Goal: Information Seeking & Learning: Check status

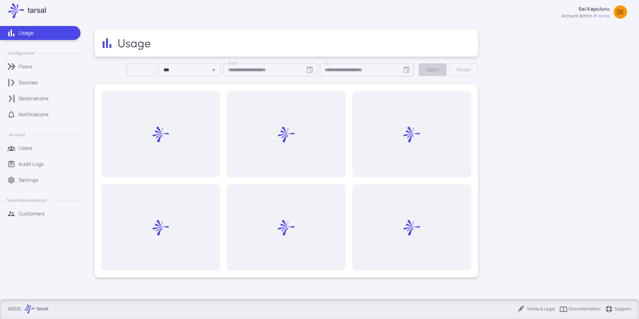
click at [38, 65] on div "Flows" at bounding box center [47, 66] width 57 height 7
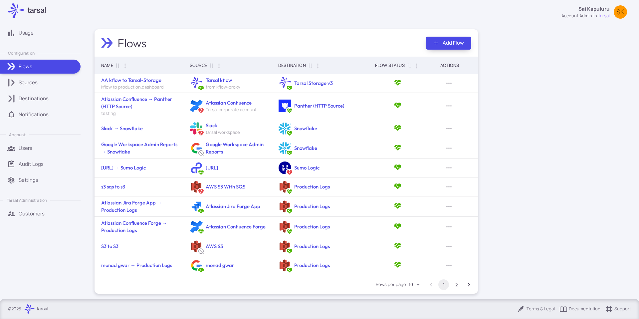
click at [465, 45] on link "Add Flow" at bounding box center [448, 43] width 45 height 13
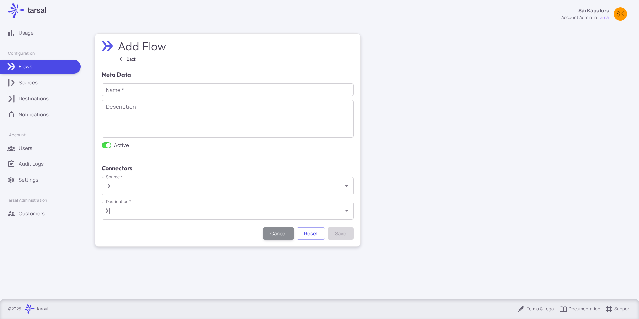
click at [164, 202] on div "Destination   * ​ Destination   *" at bounding box center [228, 211] width 252 height 19
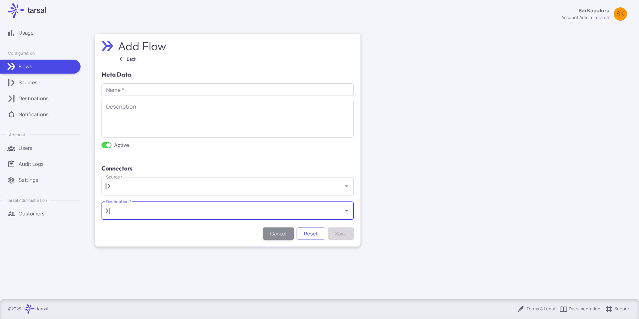
click at [161, 207] on input "Destination   *" at bounding box center [227, 211] width 227 height 12
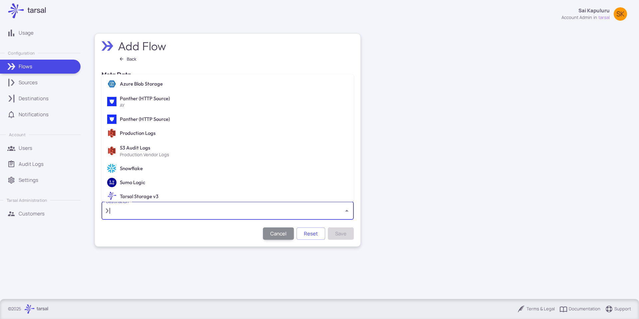
click at [146, 165] on h6 "Snowflake" at bounding box center [234, 168] width 229 height 7
type input "**********"
type input "*********"
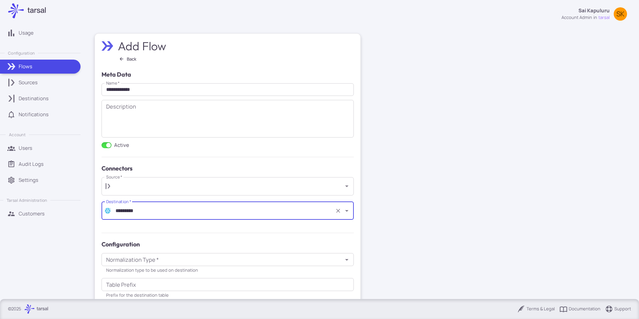
scroll to position [35, 0]
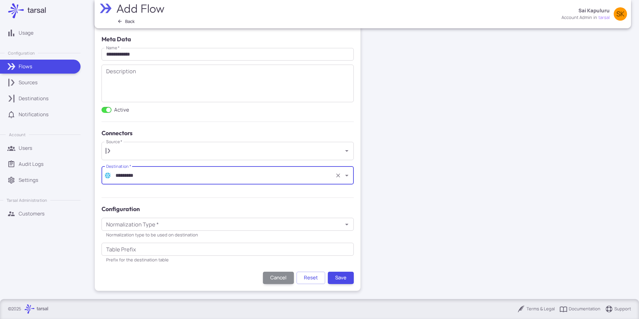
click at [154, 247] on input "Table Prefix" at bounding box center [228, 249] width 252 height 13
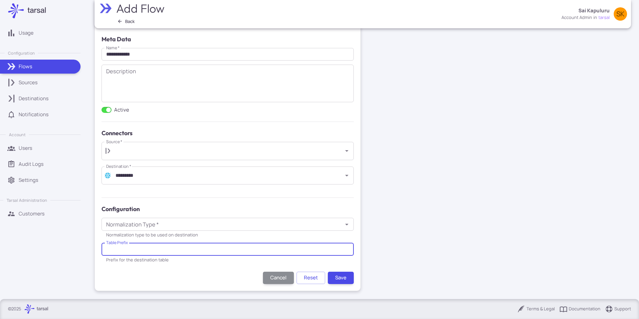
click at [103, 254] on input "Table Prefix" at bounding box center [228, 249] width 252 height 13
click at [107, 266] on form "**********" at bounding box center [228, 159] width 252 height 249
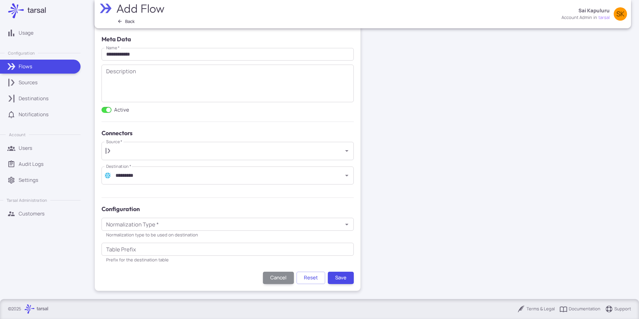
click at [132, 250] on input "Table Prefix" at bounding box center [228, 249] width 252 height 13
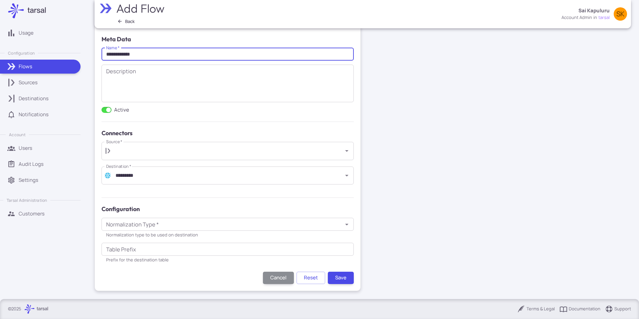
click at [205, 53] on input "**********" at bounding box center [228, 54] width 252 height 13
click at [293, 53] on input "**********" at bounding box center [228, 54] width 252 height 13
type input "**********"
click at [189, 173] on input "*********" at bounding box center [223, 175] width 218 height 12
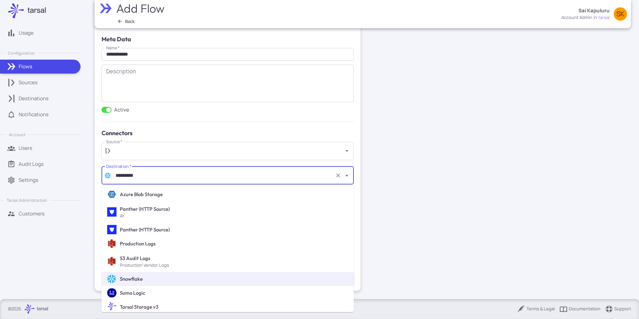
click at [155, 257] on h6 "S3 Audit Logs" at bounding box center [234, 257] width 229 height 7
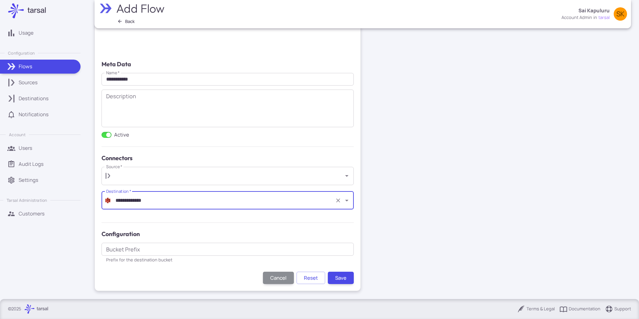
click at [137, 251] on input "Bucket Prefix" at bounding box center [228, 249] width 252 height 13
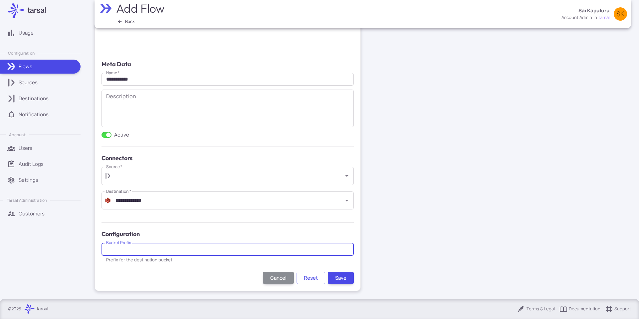
click at [98, 259] on div "**********" at bounding box center [225, 213] width 258 height 104
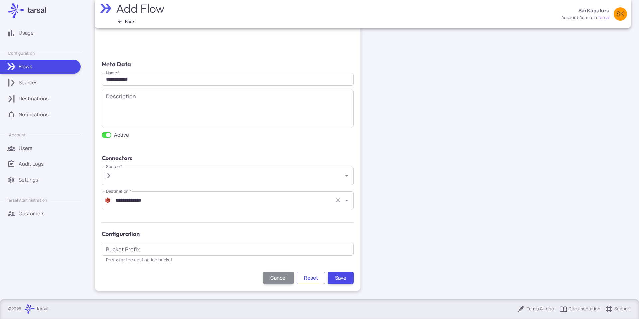
click at [159, 197] on input "**********" at bounding box center [223, 200] width 218 height 12
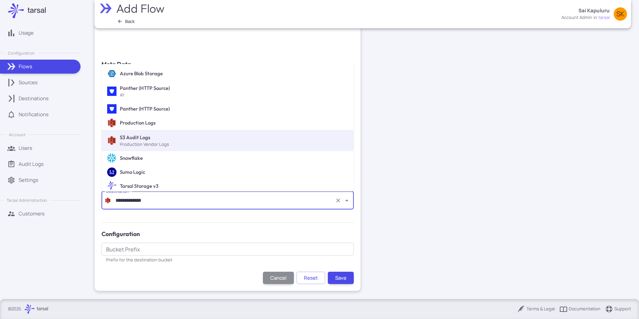
click at [157, 161] on h6 "Snowflake" at bounding box center [234, 157] width 229 height 7
type input "*********"
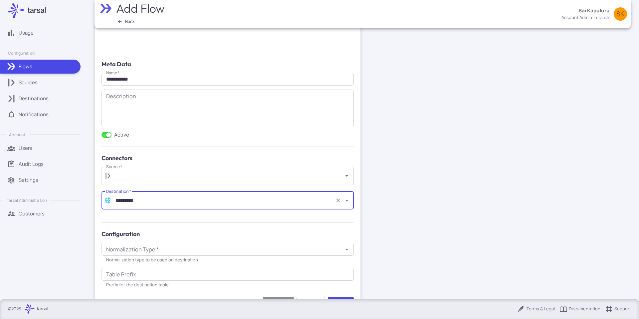
scroll to position [35, 0]
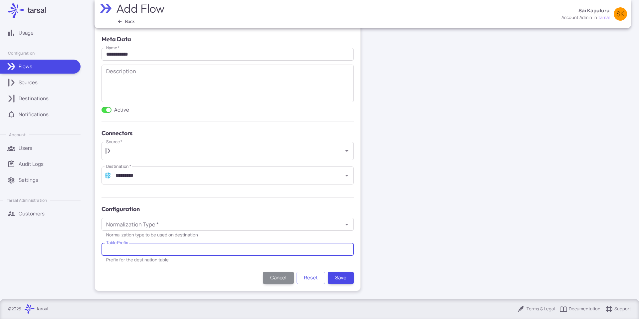
click at [153, 248] on input "Table Prefix" at bounding box center [228, 249] width 252 height 13
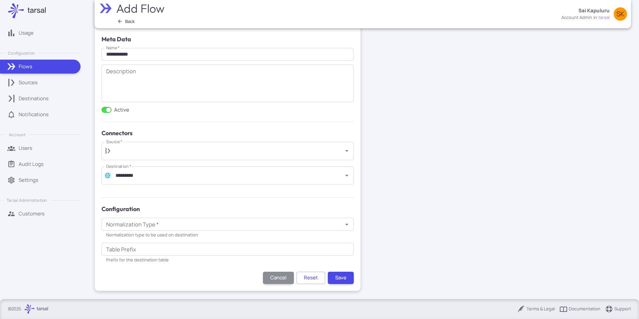
click at [99, 259] on div "Normalization Type   * Normalization Type   * Normalization type to be used on …" at bounding box center [226, 240] width 255 height 50
click at [40, 84] on div "Sources" at bounding box center [47, 82] width 57 height 7
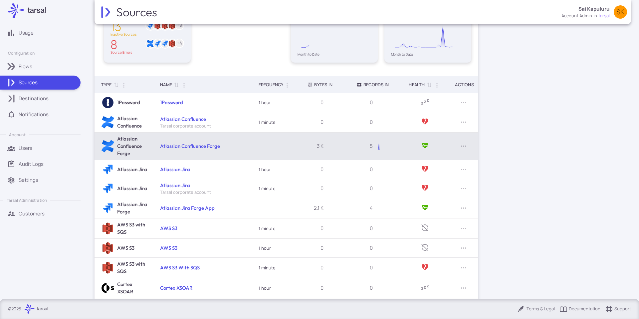
scroll to position [101, 0]
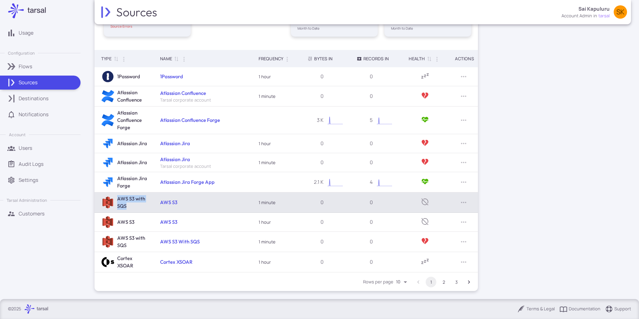
drag, startPoint x: 119, startPoint y: 198, endPoint x: 131, endPoint y: 204, distance: 13.0
click at [131, 204] on div "AWS S3 with SQS" at bounding box center [125, 202] width 48 height 15
click at [131, 204] on h6 "AWS S3 with SQS" at bounding box center [133, 202] width 32 height 15
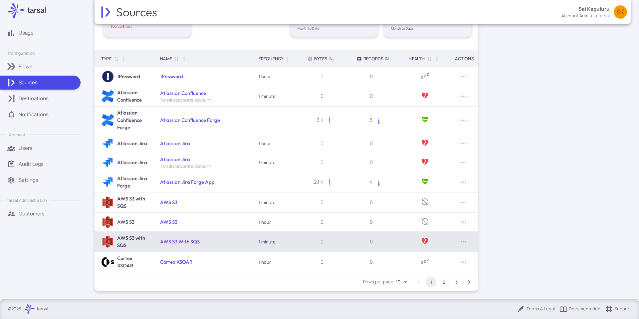
click at [176, 243] on link "AWS S3 With SQS" at bounding box center [180, 241] width 40 height 6
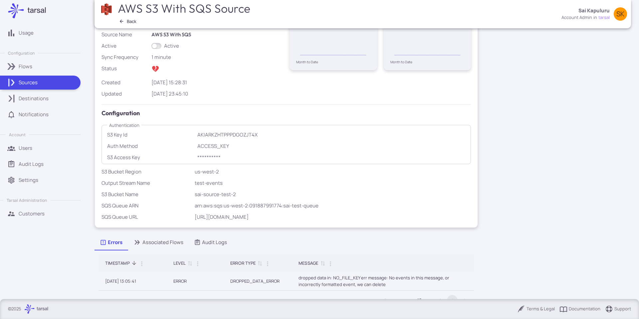
scroll to position [107, 0]
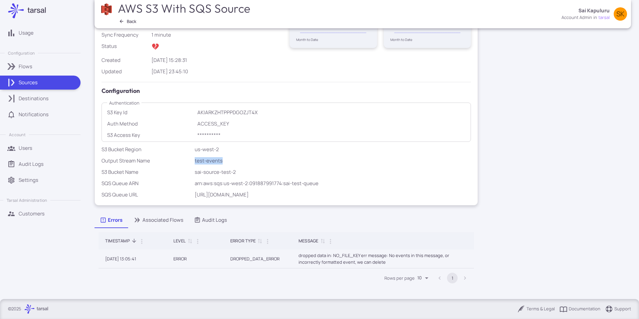
drag, startPoint x: 239, startPoint y: 159, endPoint x: 193, endPoint y: 158, distance: 46.0
click at [193, 158] on div "**********" at bounding box center [283, 87] width 376 height 224
drag, startPoint x: 192, startPoint y: 159, endPoint x: 230, endPoint y: 161, distance: 37.7
click at [230, 161] on div "**********" at bounding box center [283, 87] width 376 height 224
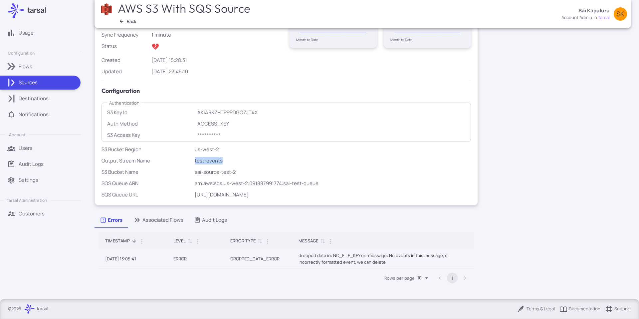
click at [230, 161] on p "test-events" at bounding box center [333, 160] width 277 height 7
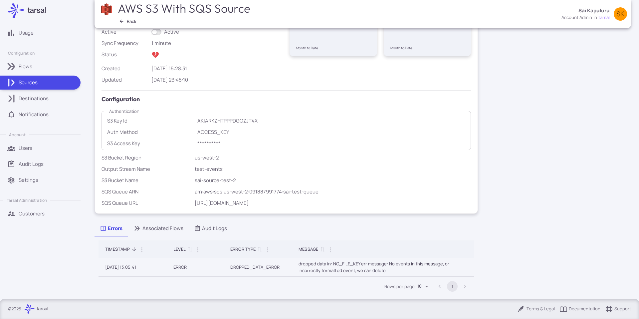
scroll to position [95, 0]
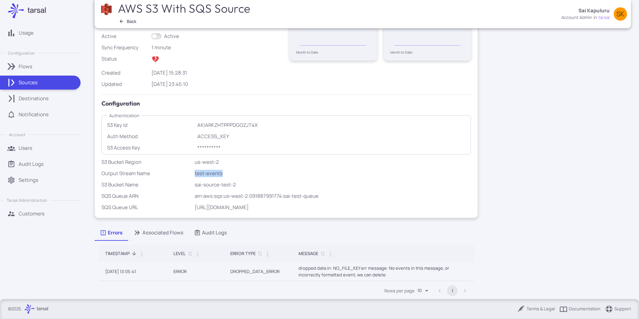
drag, startPoint x: 225, startPoint y: 170, endPoint x: 195, endPoint y: 173, distance: 30.4
click at [195, 173] on p "test-events" at bounding box center [333, 173] width 277 height 7
click at [196, 173] on p "test-events" at bounding box center [333, 173] width 277 height 7
drag, startPoint x: 194, startPoint y: 174, endPoint x: 226, endPoint y: 171, distance: 32.8
click at [226, 171] on div "**********" at bounding box center [283, 99] width 376 height 224
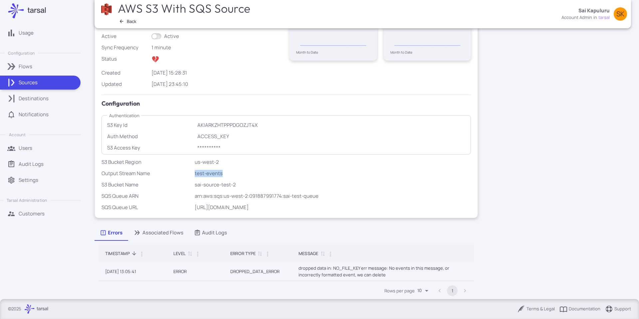
click at [226, 171] on p "test-events" at bounding box center [333, 173] width 277 height 7
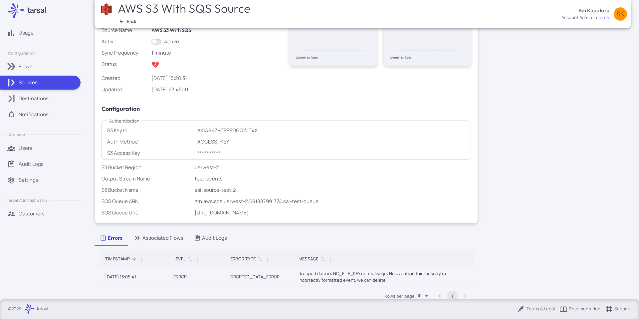
scroll to position [77, 0]
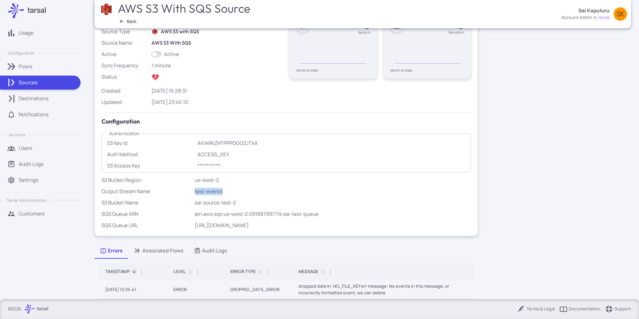
drag, startPoint x: 222, startPoint y: 191, endPoint x: 170, endPoint y: 192, distance: 51.3
click at [170, 192] on div "Output Stream Name test-events" at bounding box center [285, 190] width 372 height 10
click at [199, 191] on p "test-events" at bounding box center [333, 191] width 277 height 7
drag, startPoint x: 194, startPoint y: 191, endPoint x: 238, endPoint y: 189, distance: 43.7
click at [238, 189] on div "**********" at bounding box center [283, 117] width 376 height 224
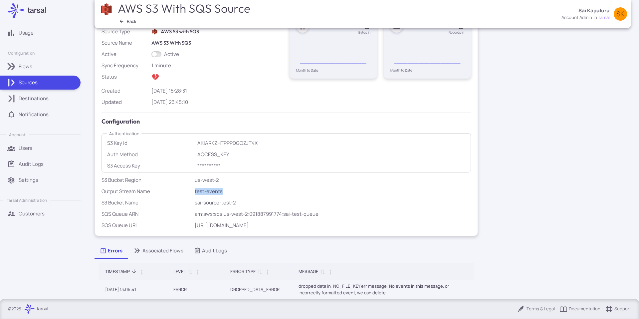
click at [238, 189] on p "test-events" at bounding box center [333, 191] width 277 height 7
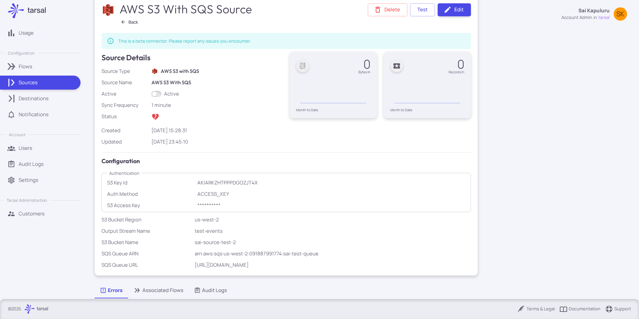
scroll to position [0, 0]
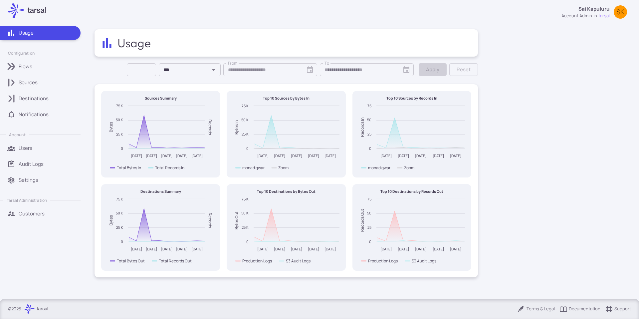
click at [43, 217] on link "Customers" at bounding box center [40, 214] width 81 height 14
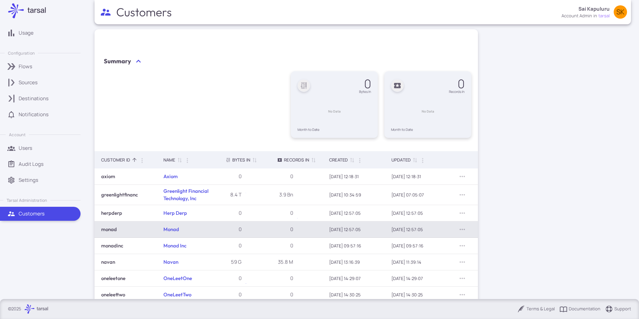
scroll to position [63, 0]
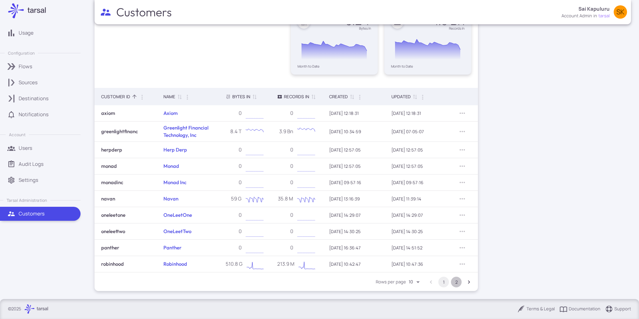
click at [455, 280] on button "2" at bounding box center [456, 282] width 11 height 11
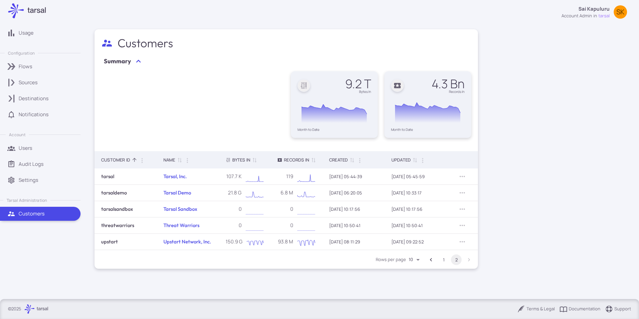
click at [445, 261] on button "1" at bounding box center [443, 259] width 11 height 11
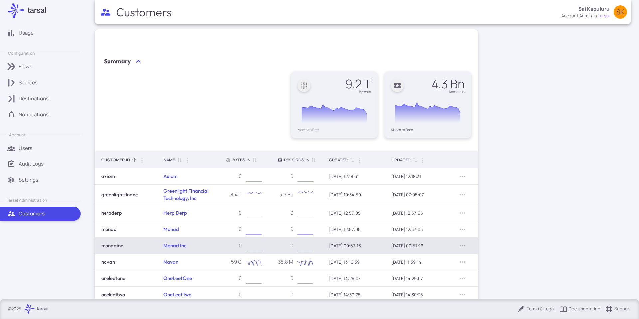
scroll to position [17, 0]
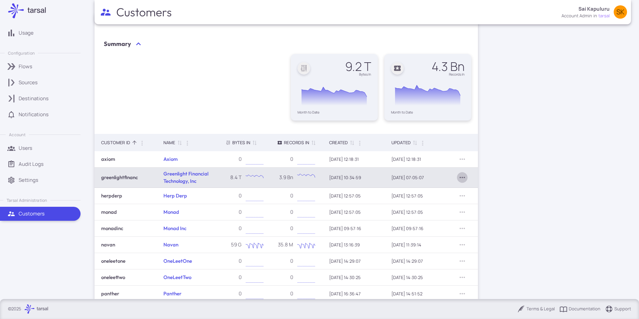
click at [458, 177] on icon "Row Actions" at bounding box center [462, 177] width 8 height 8
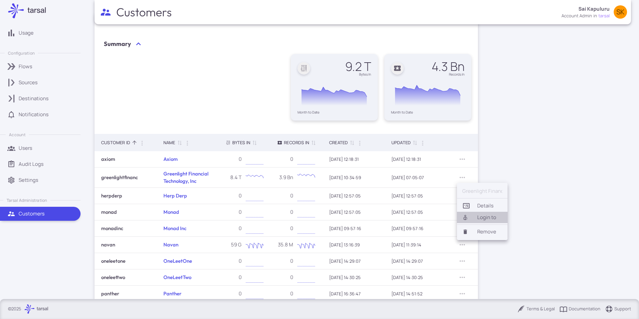
click at [478, 215] on li "Login to" at bounding box center [482, 217] width 51 height 11
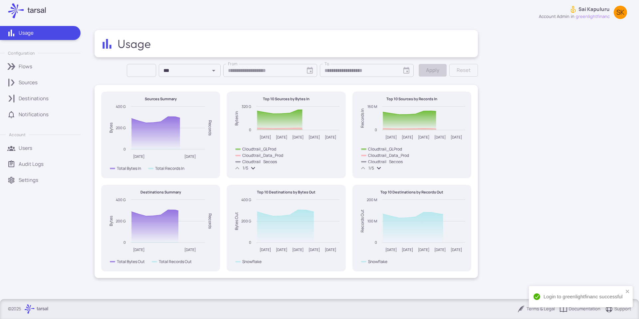
click at [36, 83] on p "Sources" at bounding box center [28, 82] width 19 height 7
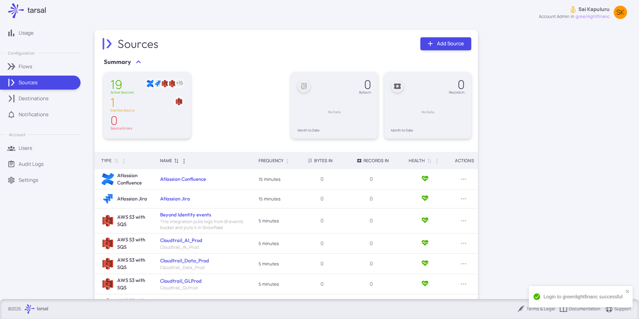
scroll to position [113, 0]
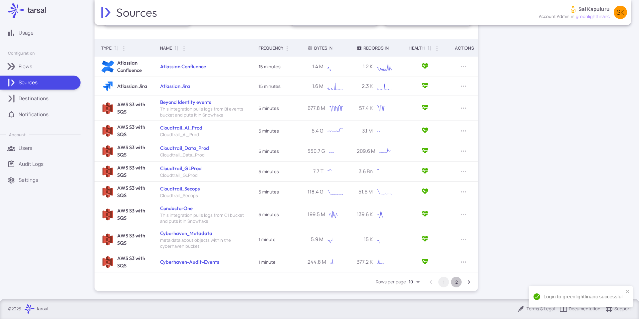
click at [456, 280] on button "2" at bounding box center [456, 282] width 11 height 11
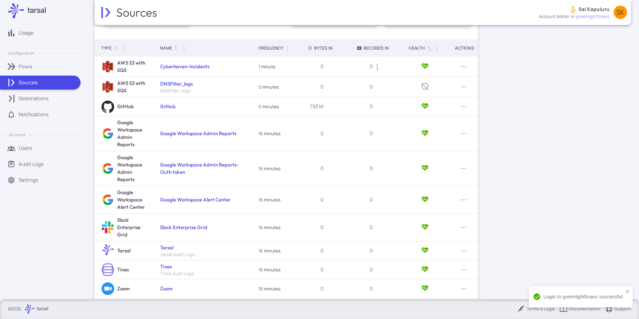
scroll to position [139, 0]
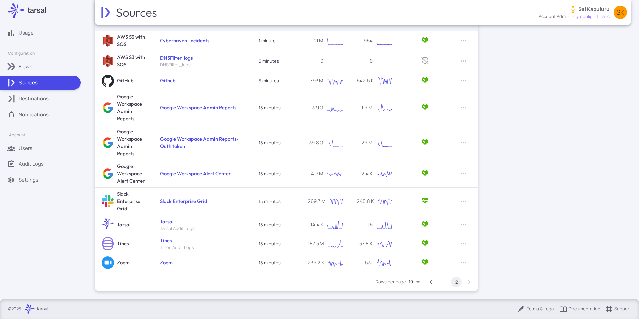
click at [444, 284] on button "1" at bounding box center [443, 282] width 11 height 11
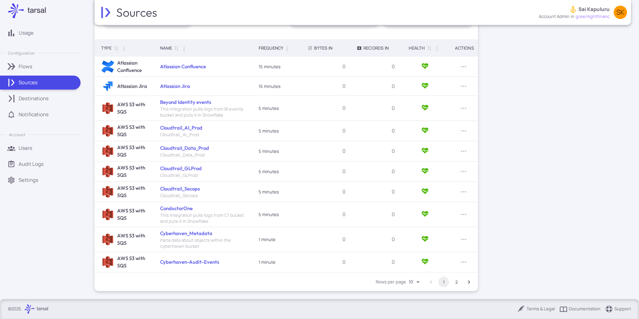
scroll to position [113, 0]
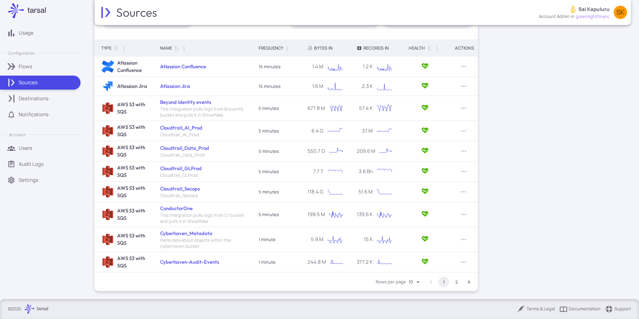
click at [454, 282] on button "2" at bounding box center [456, 282] width 11 height 11
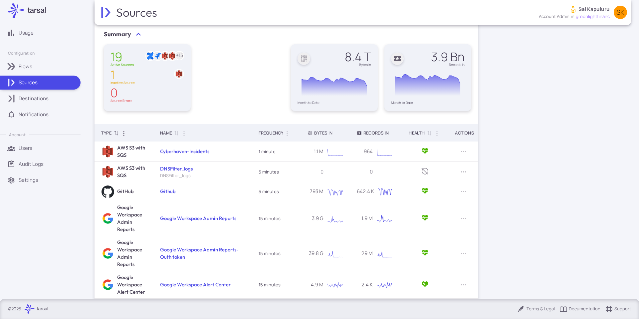
scroll to position [19, 0]
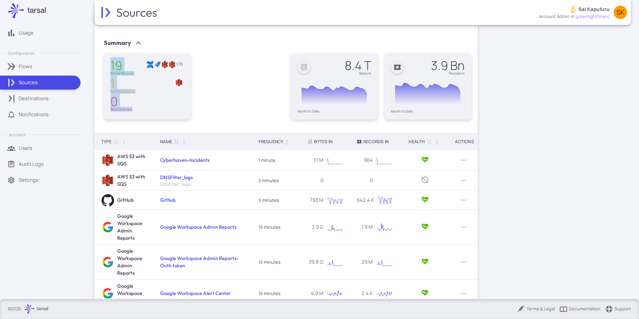
drag, startPoint x: 133, startPoint y: 109, endPoint x: 109, endPoint y: 62, distance: 52.7
click at [109, 62] on div "19 Active Sources + 15 1 Inactive Source 0 Source Errors" at bounding box center [147, 85] width 87 height 65
drag, startPoint x: 109, startPoint y: 62, endPoint x: 116, endPoint y: 71, distance: 11.3
click at [116, 71] on div "19 Active Sources + 15 1 Inactive Source 0 Source Errors" at bounding box center [147, 85] width 87 height 65
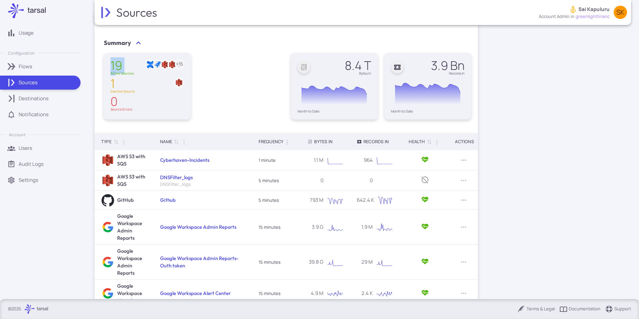
click at [113, 69] on div "19" at bounding box center [122, 66] width 23 height 12
drag, startPoint x: 111, startPoint y: 67, endPoint x: 138, endPoint y: 73, distance: 27.4
click at [138, 73] on div "19 Active Sources + 15" at bounding box center [148, 67] width 74 height 15
drag, startPoint x: 110, startPoint y: 83, endPoint x: 156, endPoint y: 95, distance: 47.2
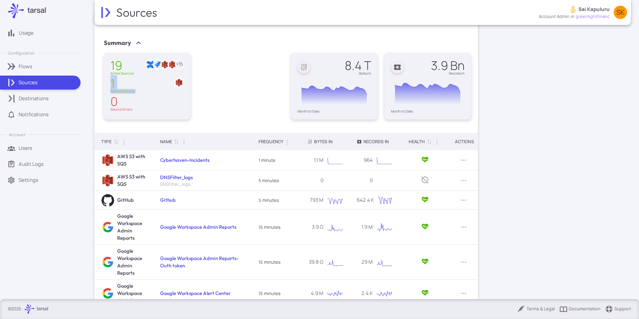
click at [156, 95] on div "19 Active Sources + 15 1 Inactive Source 0 Source Errors" at bounding box center [148, 85] width 74 height 51
drag, startPoint x: 138, startPoint y: 111, endPoint x: 101, endPoint y: 86, distance: 45.0
click at [101, 86] on div "19 Active Sources + 15 1 Inactive Source 0 Source Errors 3.9 Bn Records In Char…" at bounding box center [284, 82] width 374 height 73
click at [111, 73] on div "Active Sources" at bounding box center [122, 73] width 23 height 3
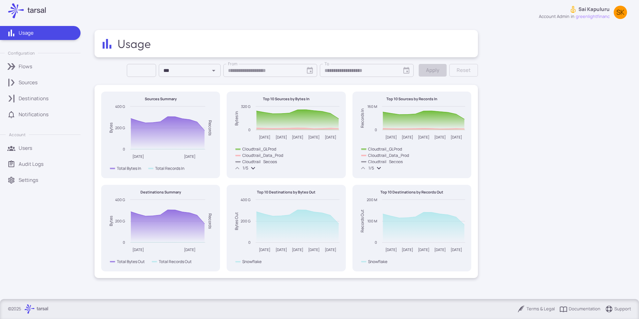
click at [601, 9] on p "Sai Kapuluru" at bounding box center [594, 9] width 31 height 7
click at [585, 44] on li "Return to [GEOGRAPHIC_DATA]" at bounding box center [567, 40] width 43 height 8
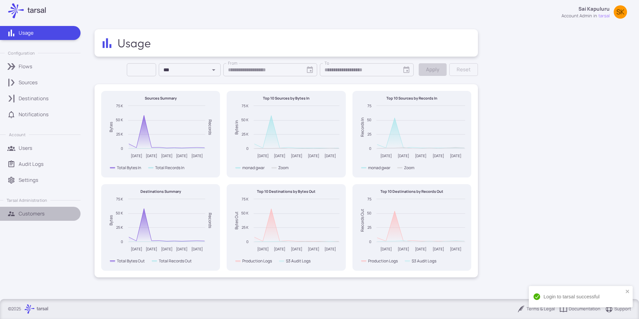
click at [46, 207] on link "Customers" at bounding box center [40, 214] width 81 height 14
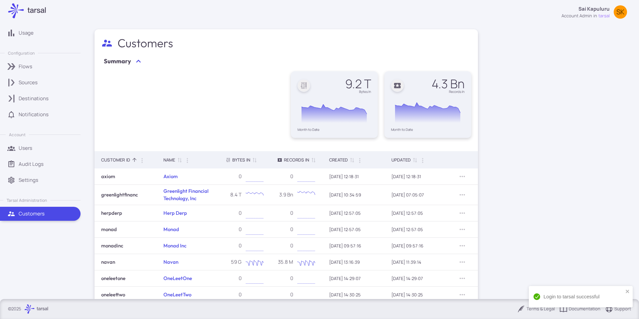
scroll to position [63, 0]
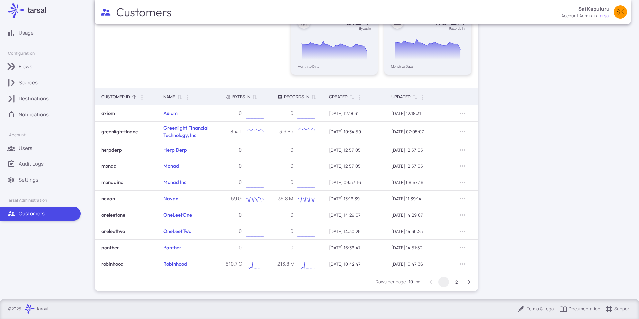
click at [457, 282] on button "2" at bounding box center [456, 282] width 11 height 11
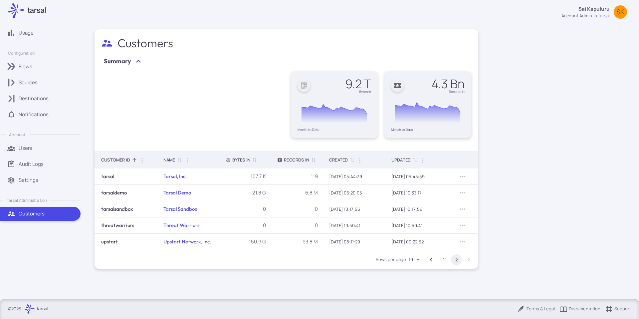
scroll to position [0, 0]
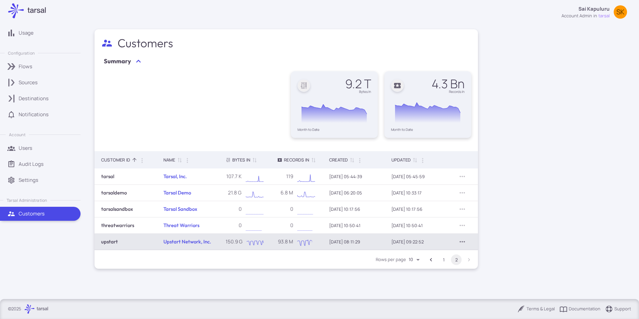
click at [458, 240] on icon "Row Actions" at bounding box center [462, 242] width 8 height 8
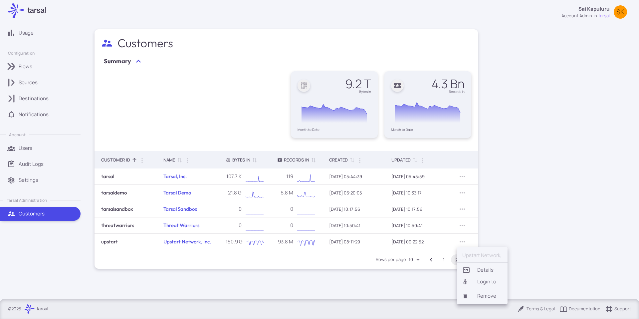
click at [477, 282] on li "Login to" at bounding box center [482, 281] width 51 height 11
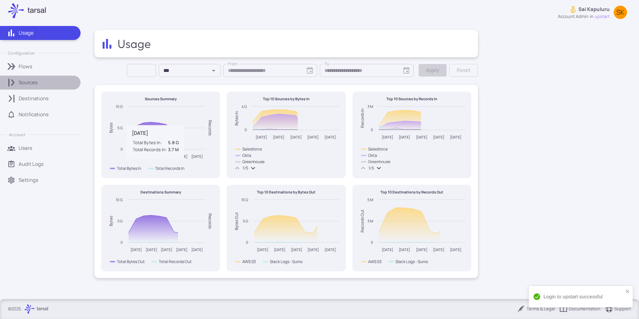
click at [29, 78] on link "Sources" at bounding box center [40, 83] width 81 height 14
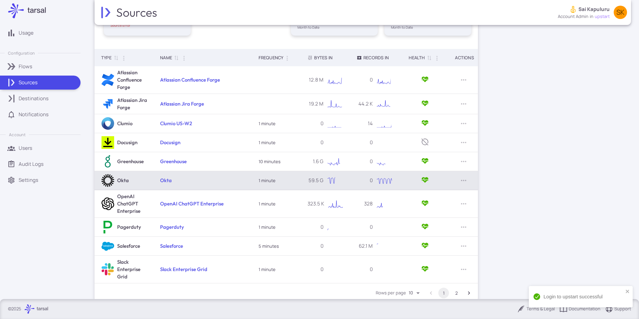
scroll to position [114, 0]
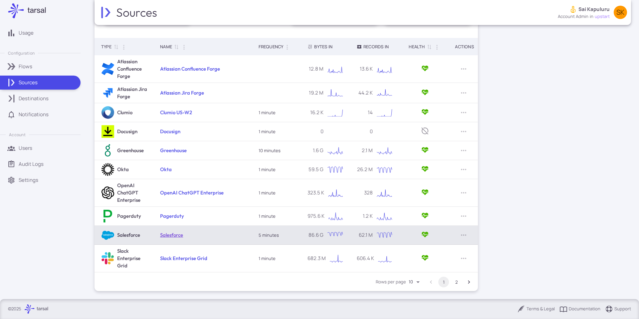
click at [177, 236] on link "Salesforce" at bounding box center [171, 235] width 23 height 6
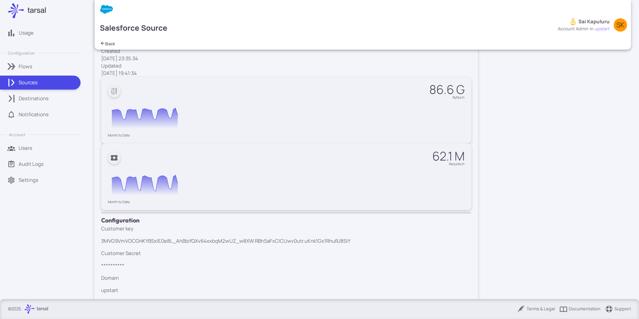
scroll to position [210, 0]
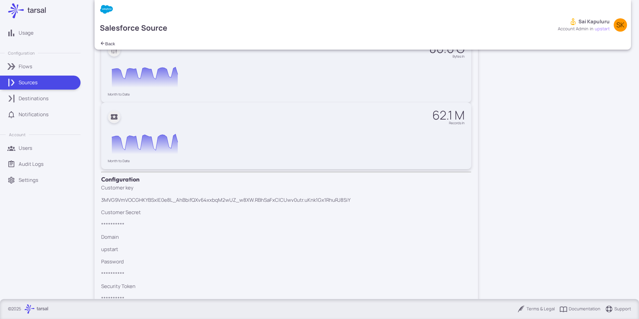
scroll to position [232, 0]
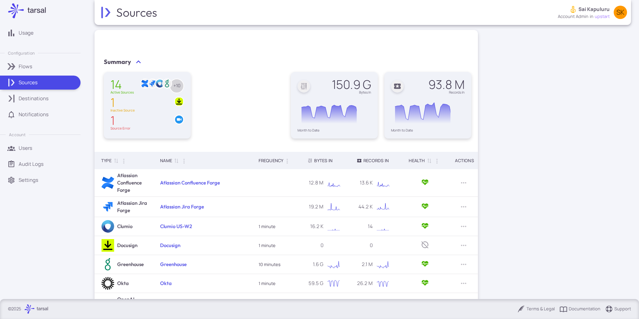
scroll to position [114, 0]
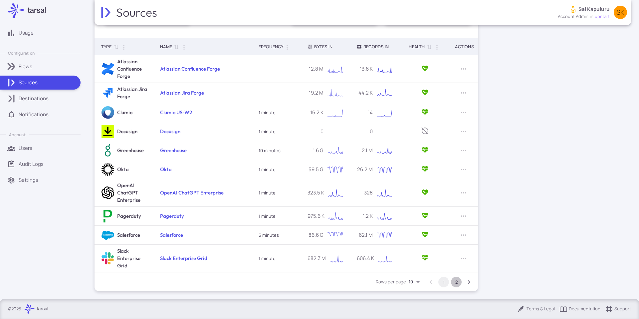
click at [457, 282] on button "2" at bounding box center [456, 282] width 11 height 11
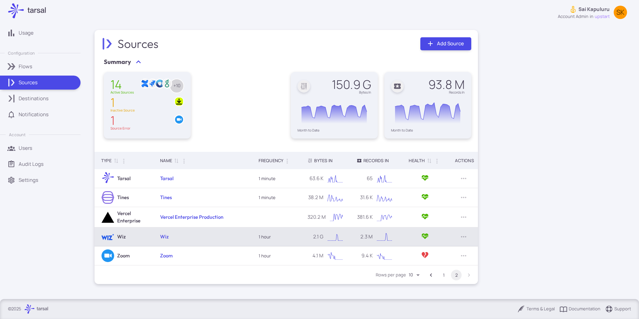
click at [171, 238] on td "Wiz" at bounding box center [202, 236] width 98 height 19
click at [170, 238] on td "Wiz" at bounding box center [202, 236] width 98 height 19
click at [167, 238] on link "Wiz" at bounding box center [164, 236] width 9 height 6
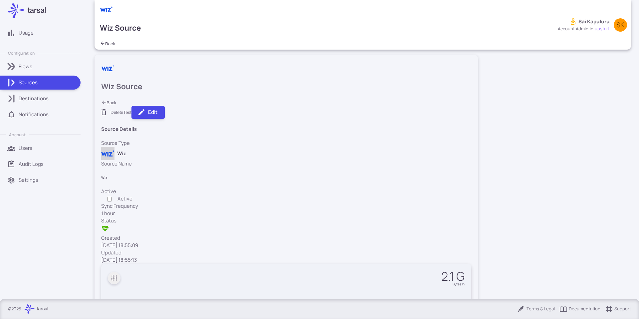
scroll to position [26, 0]
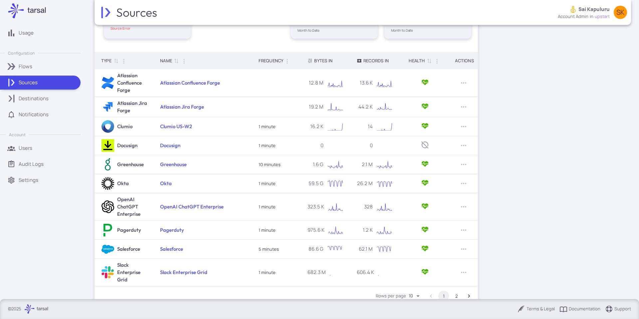
scroll to position [114, 0]
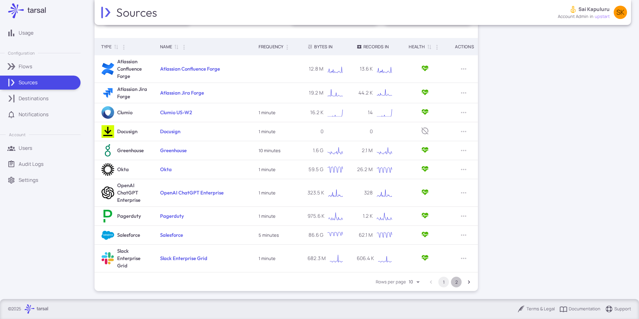
click at [458, 280] on button "2" at bounding box center [456, 282] width 11 height 11
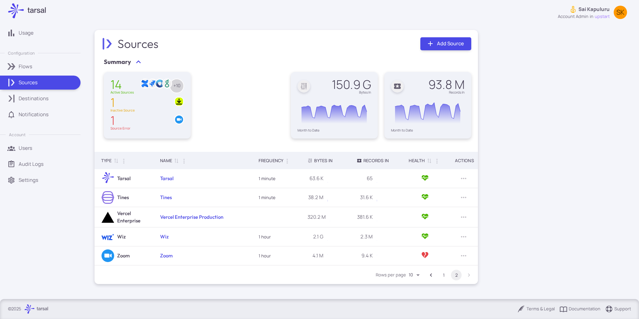
scroll to position [0, 0]
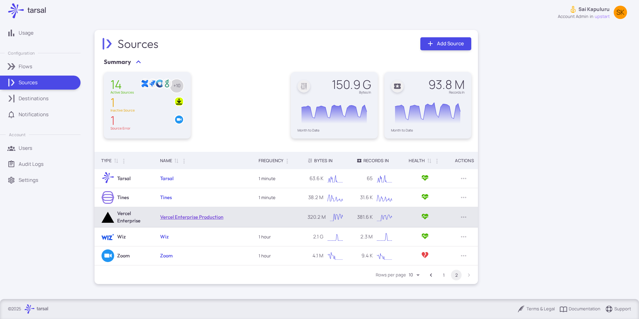
click at [197, 215] on link "Vercel Enterprise Production" at bounding box center [191, 217] width 63 height 6
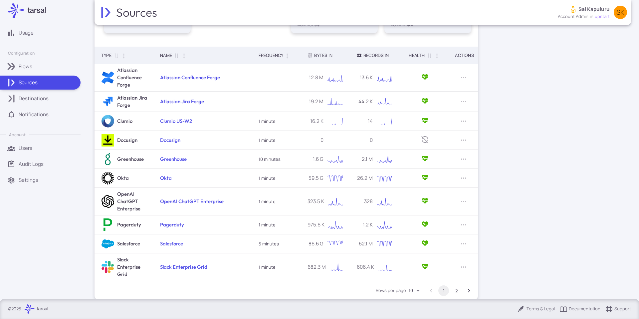
scroll to position [114, 0]
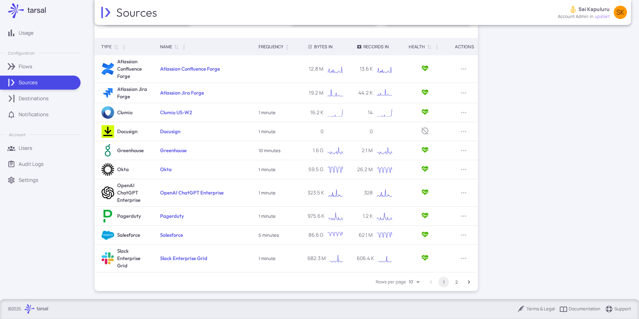
click at [459, 282] on button "2" at bounding box center [456, 282] width 11 height 11
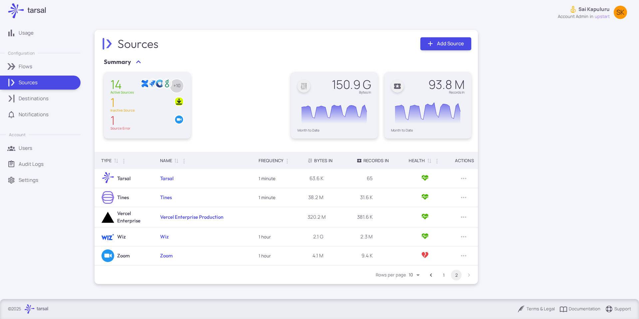
scroll to position [0, 0]
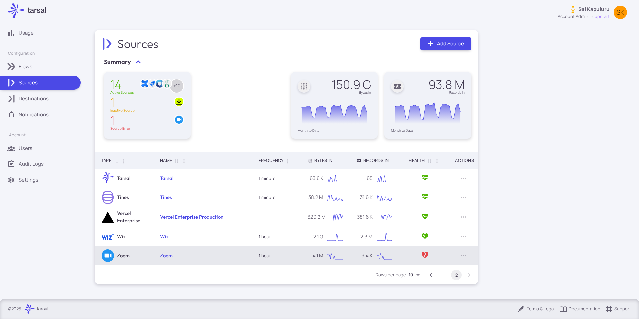
click at [154, 254] on td "Zoom" at bounding box center [202, 255] width 98 height 19
click at [159, 255] on td "Zoom" at bounding box center [202, 255] width 98 height 19
click at [161, 256] on link "Zoom" at bounding box center [166, 255] width 13 height 6
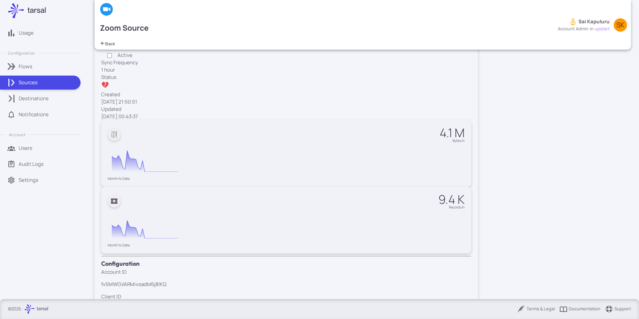
scroll to position [109, 0]
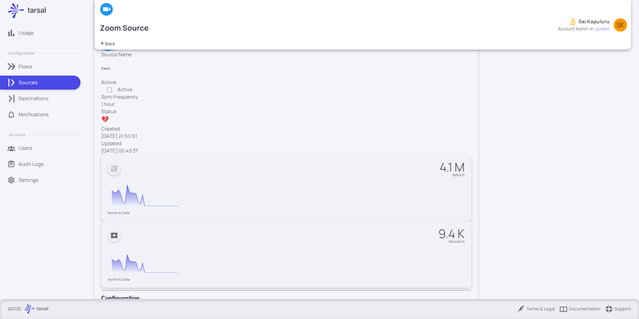
click at [217, 87] on div "**********" at bounding box center [286, 231] width 370 height 431
click at [216, 315] on p "fv5MWGVARMivsadM6j8lKQ" at bounding box center [286, 318] width 370 height 7
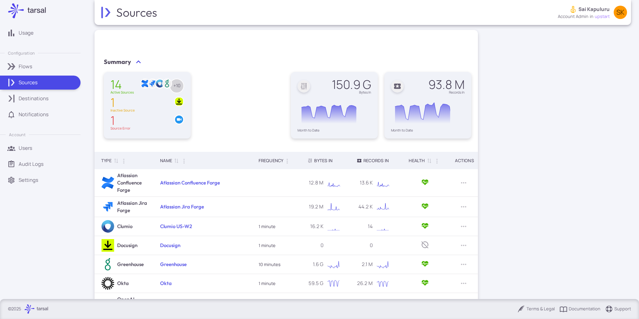
scroll to position [114, 0]
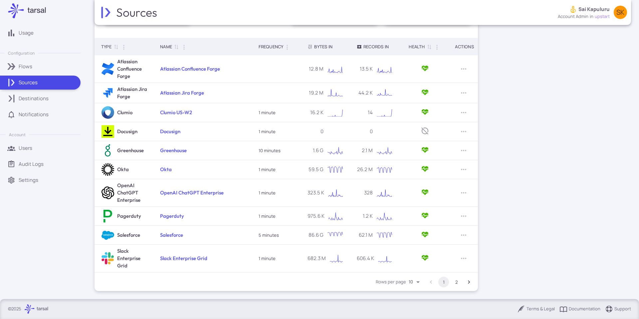
click at [452, 282] on button "2" at bounding box center [456, 282] width 11 height 11
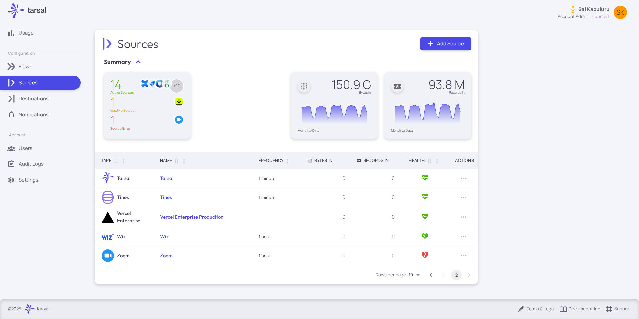
scroll to position [0, 0]
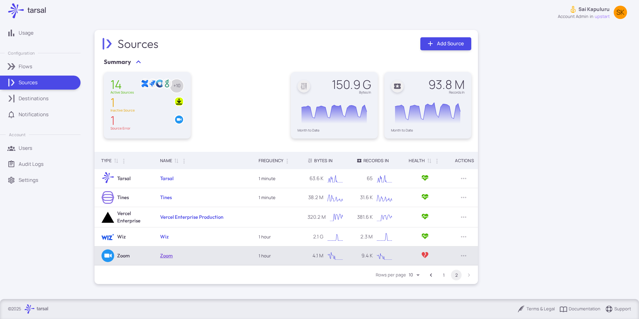
click at [163, 255] on link "Zoom" at bounding box center [166, 255] width 13 height 6
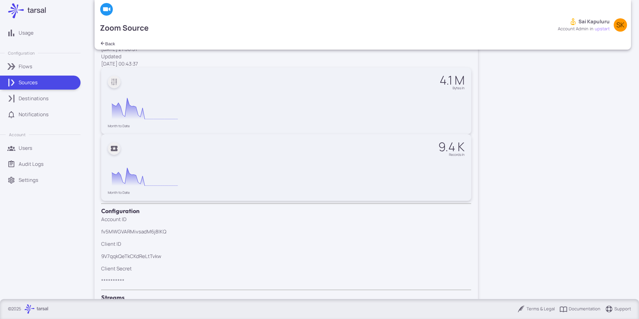
scroll to position [204, 0]
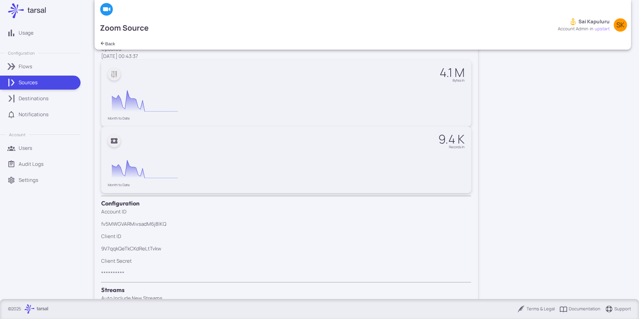
drag, startPoint x: 434, startPoint y: 278, endPoint x: 416, endPoint y: 275, distance: 18.2
drag, startPoint x: 422, startPoint y: 276, endPoint x: 426, endPoint y: 277, distance: 4.0
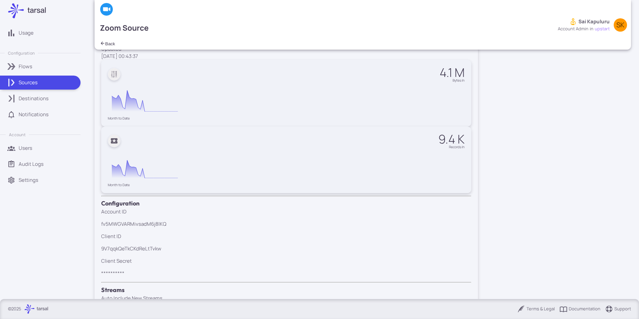
drag, startPoint x: 421, startPoint y: 276, endPoint x: 426, endPoint y: 277, distance: 5.0
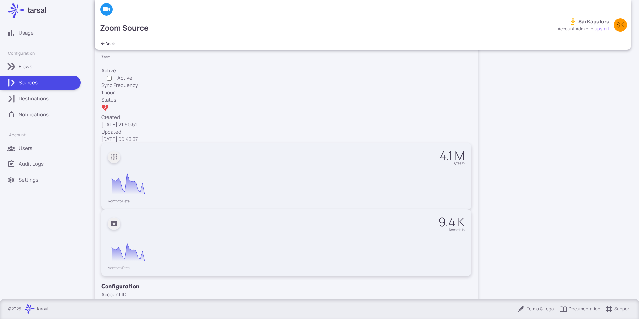
scroll to position [182, 0]
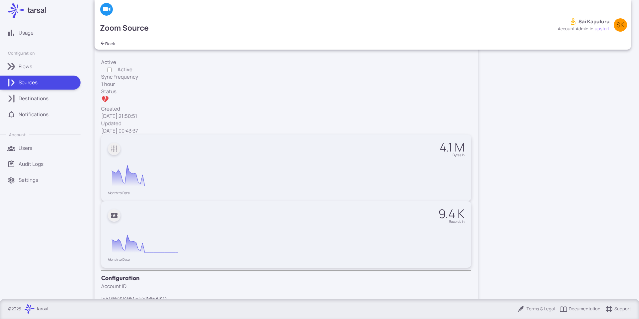
scroll to position [0, 0]
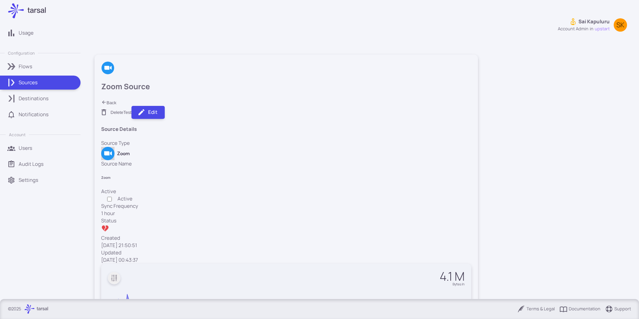
click at [117, 100] on button "Back" at bounding box center [108, 103] width 15 height 6
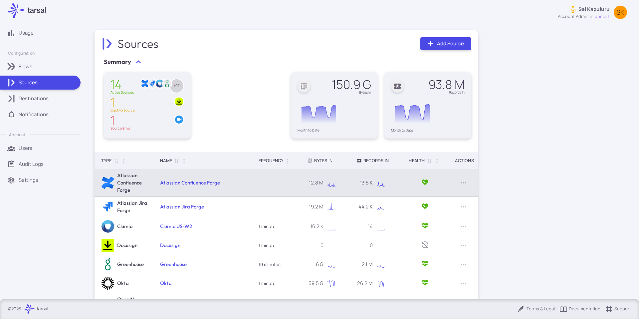
scroll to position [114, 0]
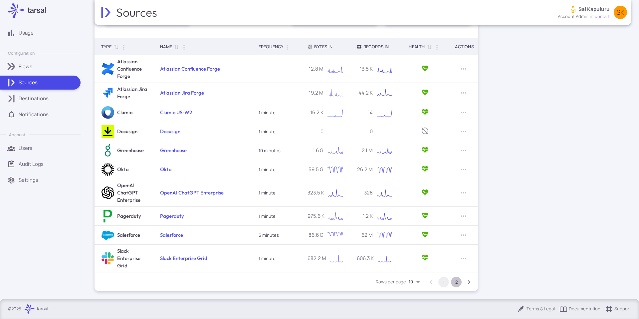
click at [460, 283] on button "2" at bounding box center [456, 282] width 11 height 11
